Goal: Navigation & Orientation: Find specific page/section

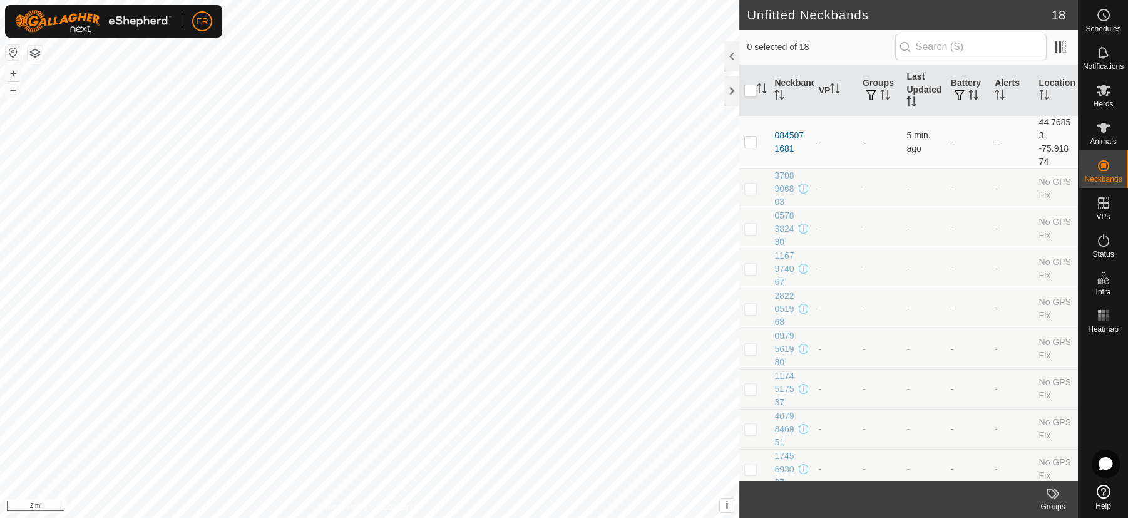
click at [10, 51] on button "button" at bounding box center [13, 52] width 15 height 15
click at [1099, 93] on icon at bounding box center [1104, 91] width 14 height 12
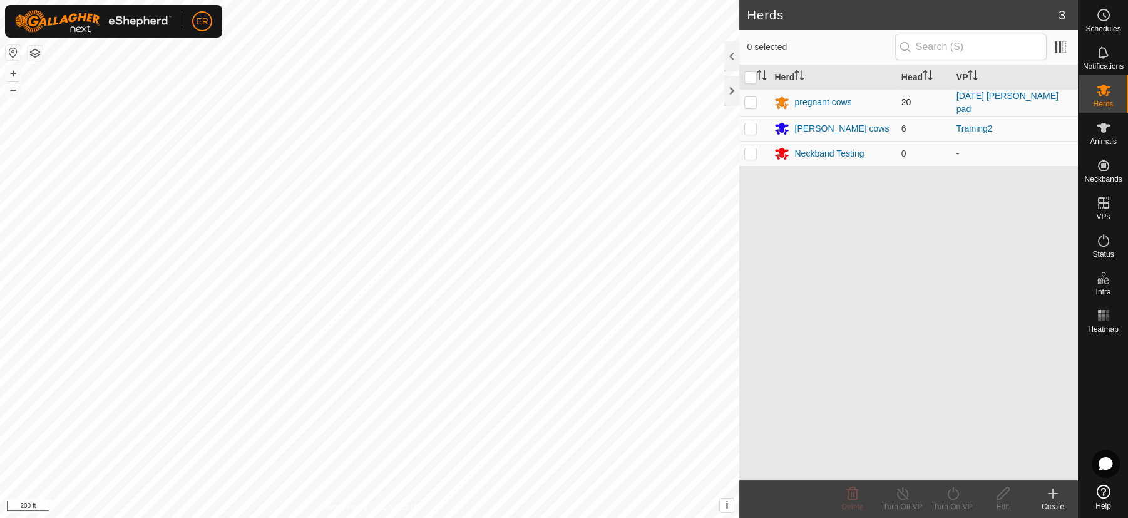
click at [750, 103] on p-checkbox at bounding box center [750, 102] width 13 height 10
checkbox input "true"
click at [1100, 131] on icon at bounding box center [1104, 128] width 14 height 10
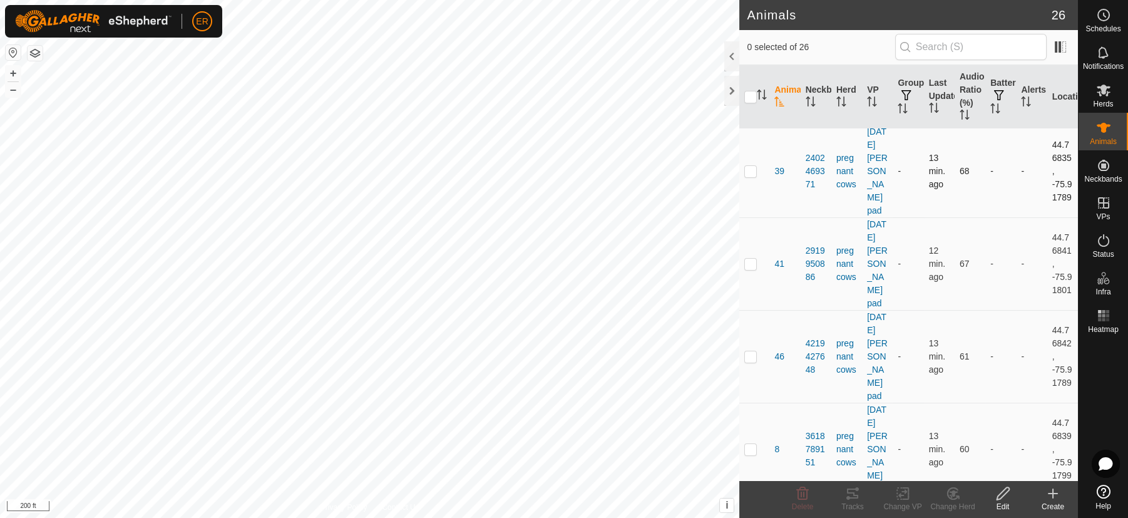
scroll to position [648, 0]
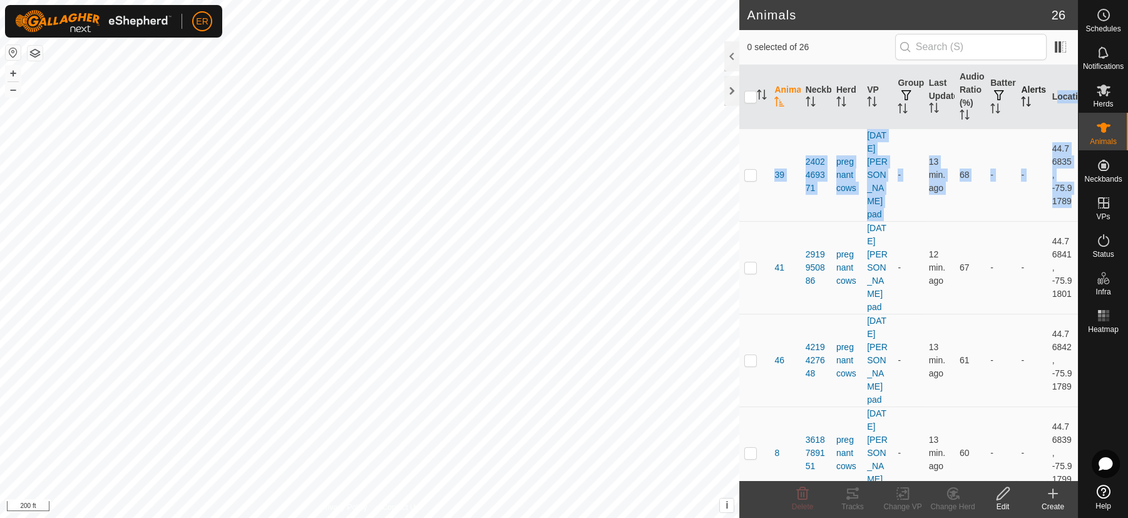
drag, startPoint x: 1043, startPoint y: 213, endPoint x: 1018, endPoint y: 99, distance: 116.6
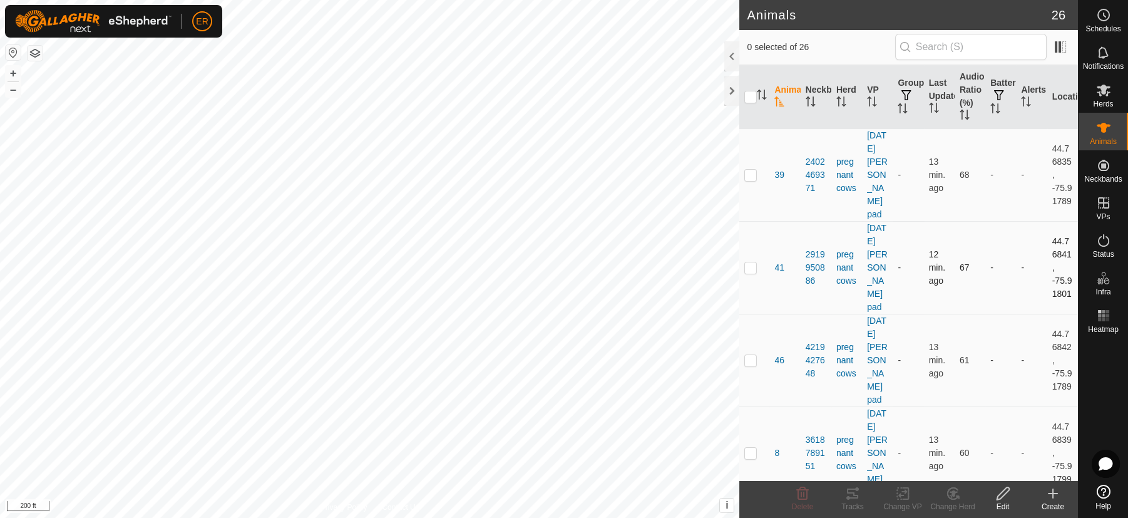
click at [985, 277] on td "-" at bounding box center [1000, 267] width 31 height 93
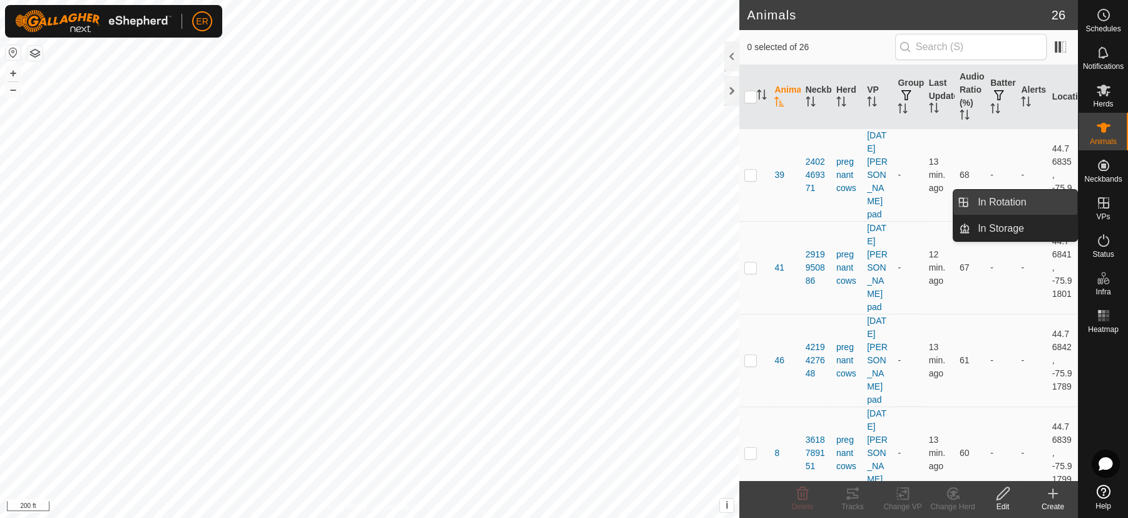
click at [1063, 197] on link "In Rotation" at bounding box center [1023, 202] width 107 height 25
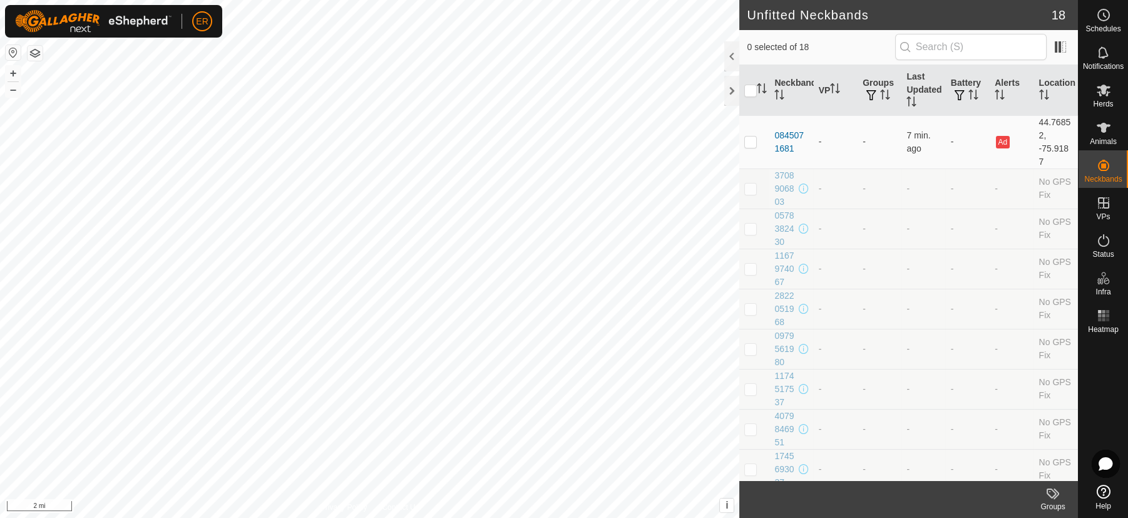
click at [13, 51] on button "button" at bounding box center [13, 52] width 15 height 15
click at [1105, 130] on icon at bounding box center [1104, 128] width 14 height 10
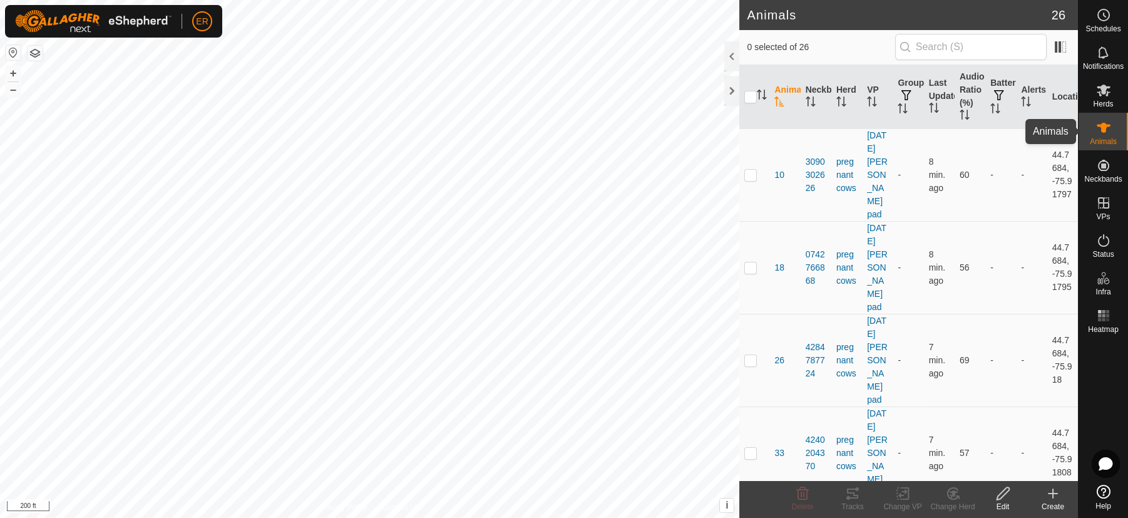
click at [1105, 130] on icon at bounding box center [1104, 128] width 14 height 10
